Goal: Task Accomplishment & Management: Complete application form

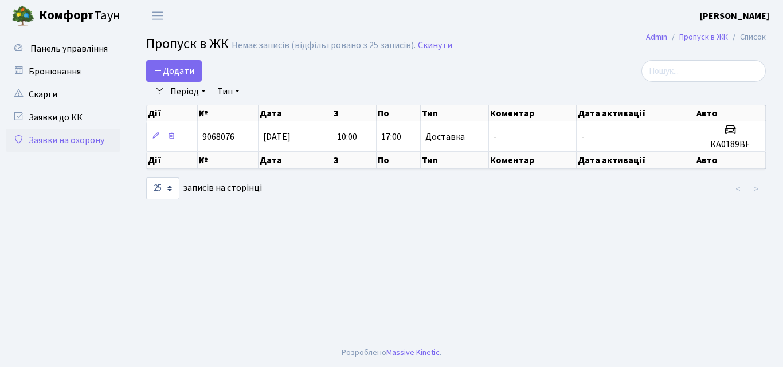
select select "25"
click at [173, 67] on span "Додати" at bounding box center [174, 71] width 41 height 13
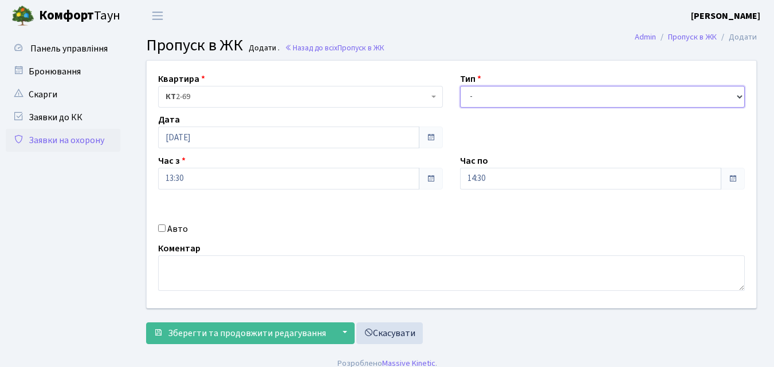
click at [523, 99] on select "- Доставка Таксі Гості Сервіс" at bounding box center [602, 97] width 285 height 22
select select "1"
click at [460, 86] on select "- Доставка Таксі Гості Сервіс" at bounding box center [602, 97] width 285 height 22
click at [532, 182] on input "14:30" at bounding box center [590, 179] width 261 height 22
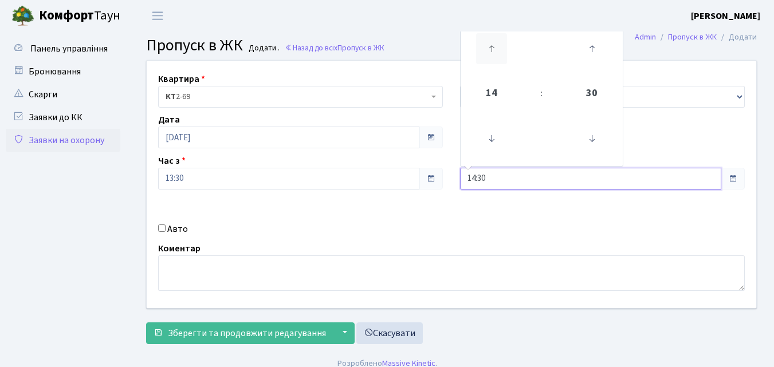
click at [493, 47] on icon at bounding box center [491, 48] width 31 height 31
type input "18:30"
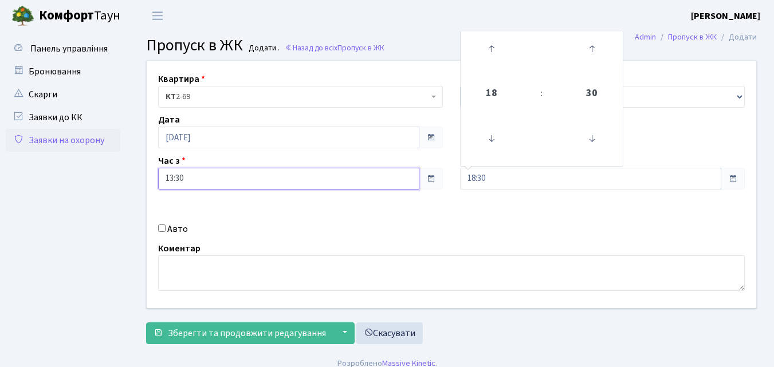
click at [206, 180] on input "13:30" at bounding box center [288, 179] width 261 height 22
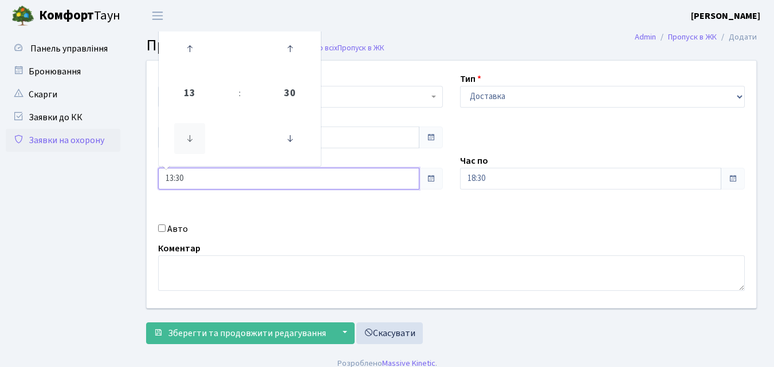
click at [194, 142] on icon at bounding box center [189, 138] width 31 height 31
click at [192, 139] on icon at bounding box center [189, 138] width 31 height 31
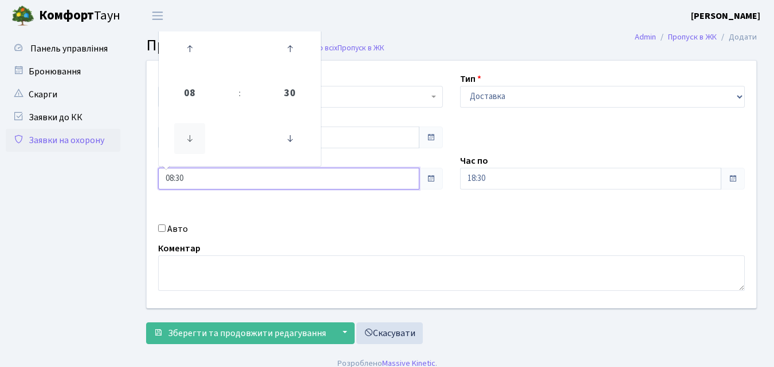
click at [192, 139] on icon at bounding box center [189, 138] width 31 height 31
click at [187, 44] on icon at bounding box center [189, 48] width 31 height 31
click at [187, 45] on icon at bounding box center [189, 48] width 31 height 31
type input "09:30"
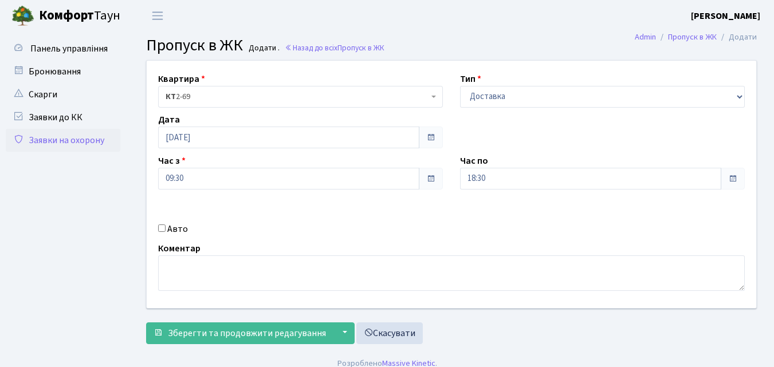
click at [158, 231] on input "Авто" at bounding box center [161, 228] width 7 height 7
checkbox input "true"
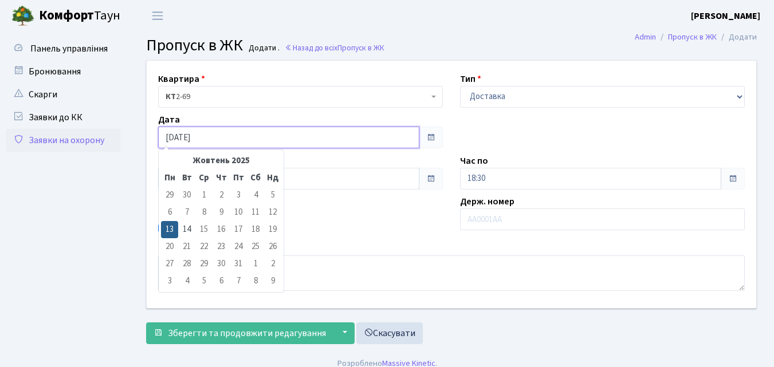
click at [234, 138] on input "[DATE]" at bounding box center [288, 138] width 261 height 22
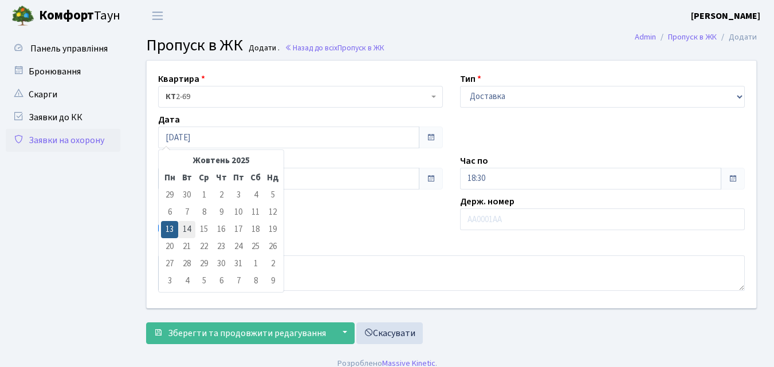
click at [187, 230] on td "14" at bounding box center [186, 229] width 17 height 17
type input "[DATE]"
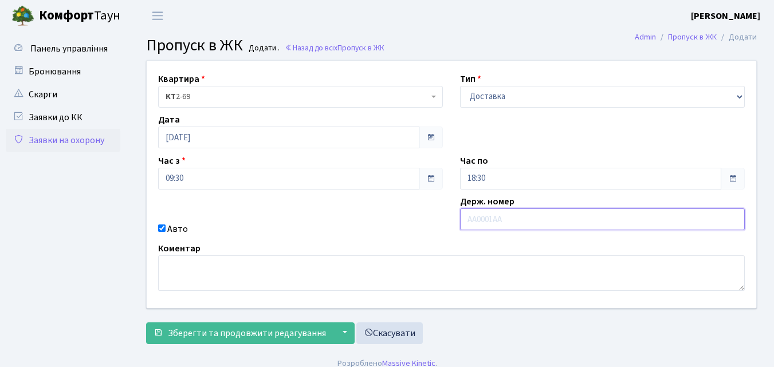
click at [465, 218] on input "text" at bounding box center [602, 220] width 285 height 22
type input "КА9159НК"
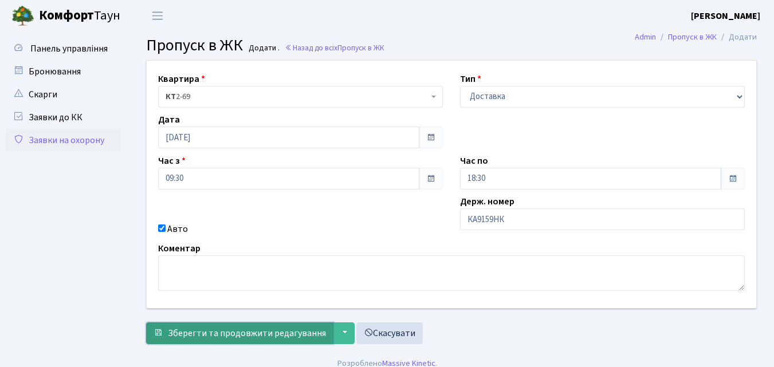
click at [171, 333] on span "Зберегти та продовжити редагування" at bounding box center [247, 333] width 158 height 13
